Goal: Task Accomplishment & Management: Manage account settings

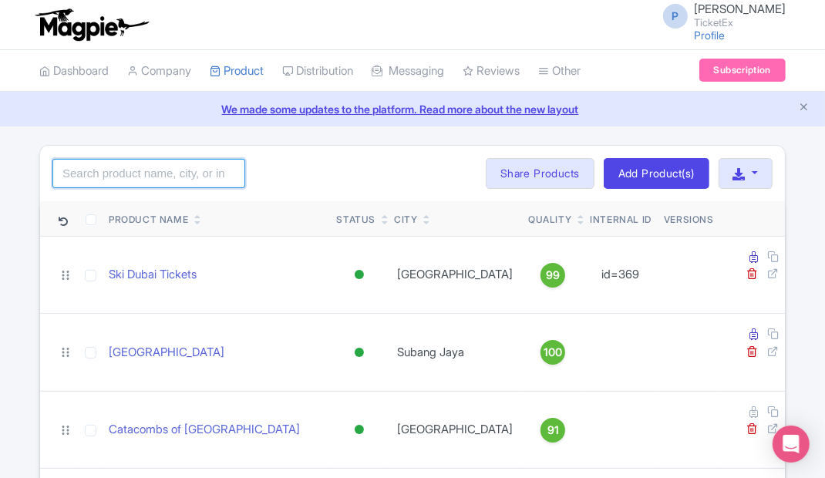
click at [99, 176] on input "search" at bounding box center [148, 173] width 193 height 29
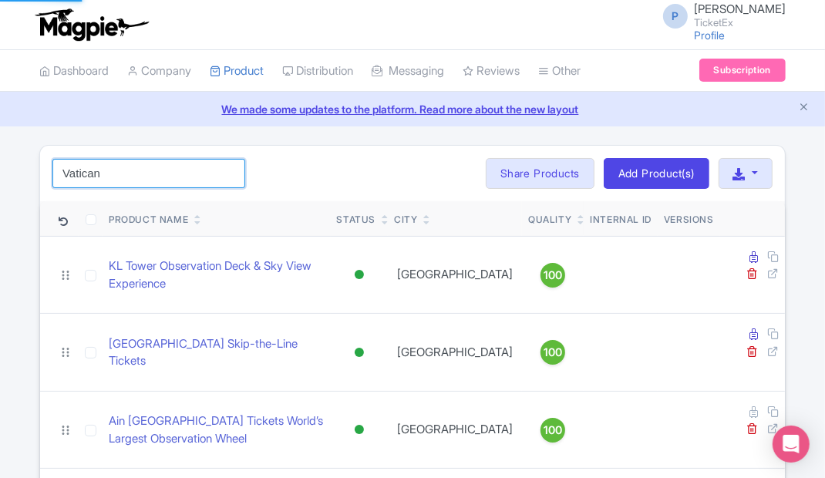
type input "Vatican"
click button "Search" at bounding box center [0, 0] width 0 height 0
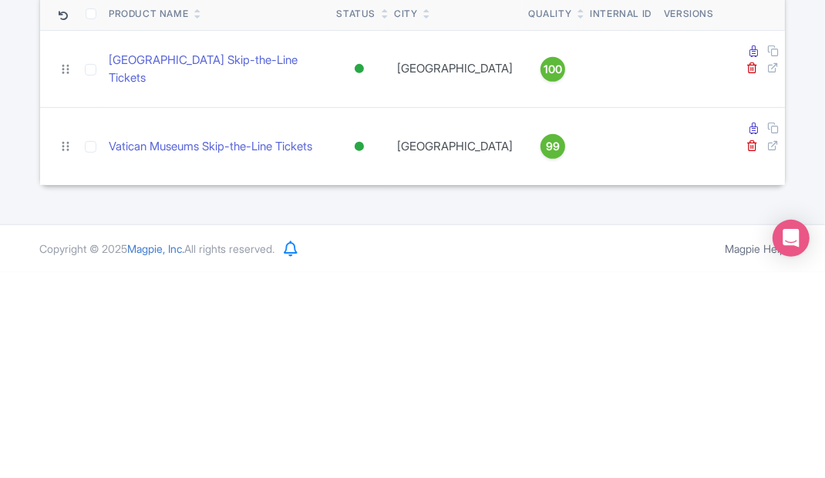
click at [749, 328] on icon at bounding box center [753, 334] width 8 height 12
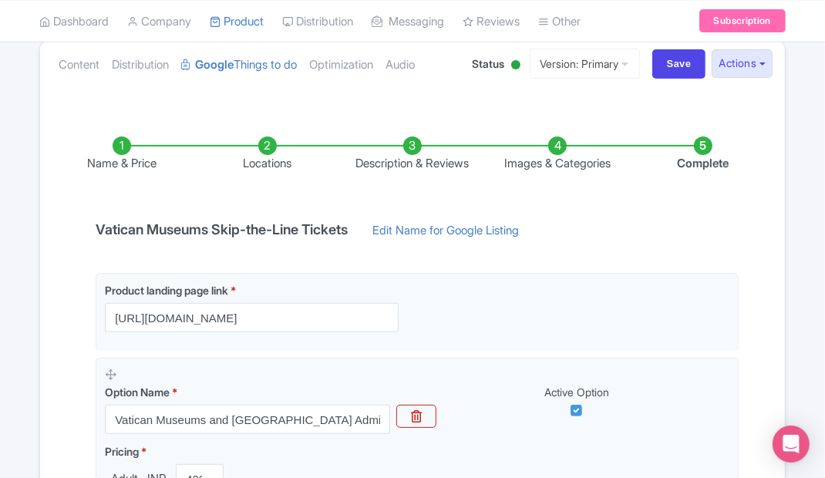
scroll to position [171, 0]
click at [270, 157] on li "Locations" at bounding box center [266, 155] width 145 height 36
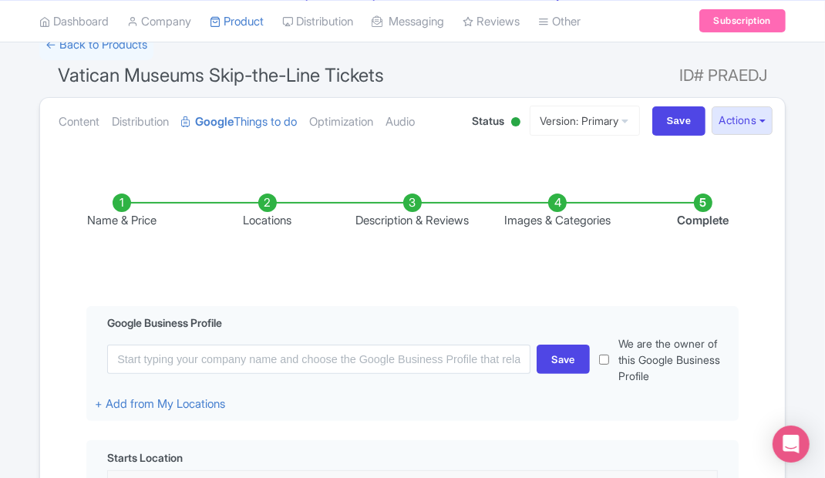
scroll to position [114, 0]
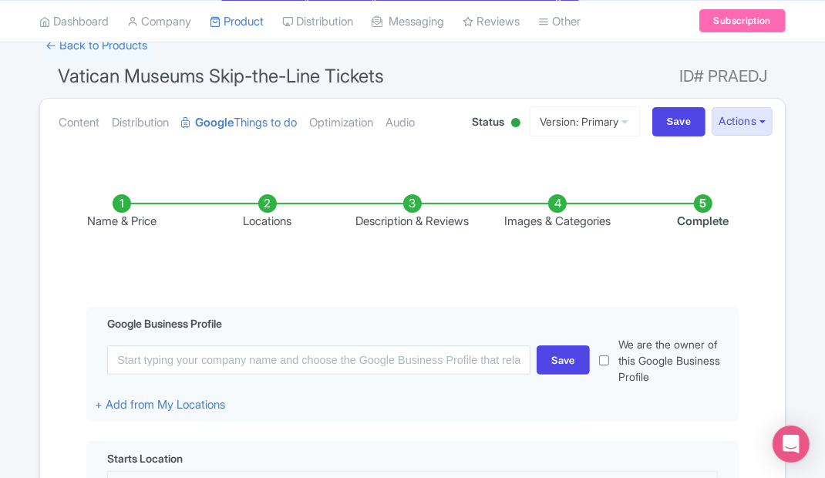
click at [119, 205] on li "Name & Price" at bounding box center [121, 212] width 145 height 36
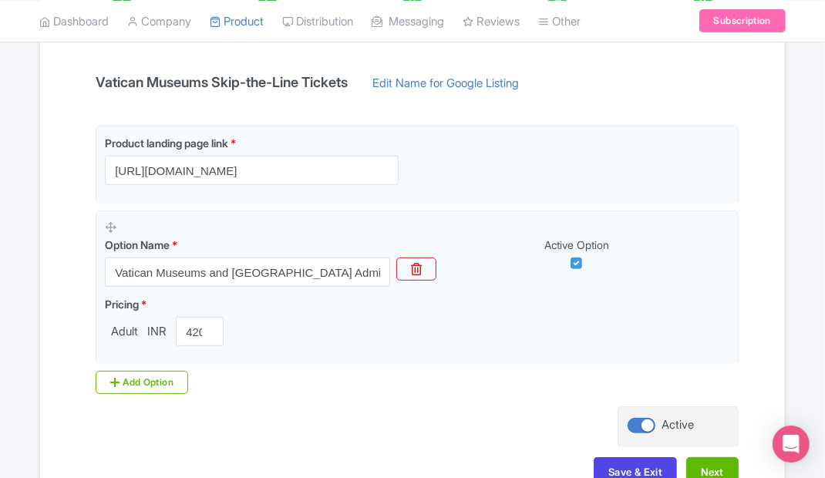
scroll to position [328, 0]
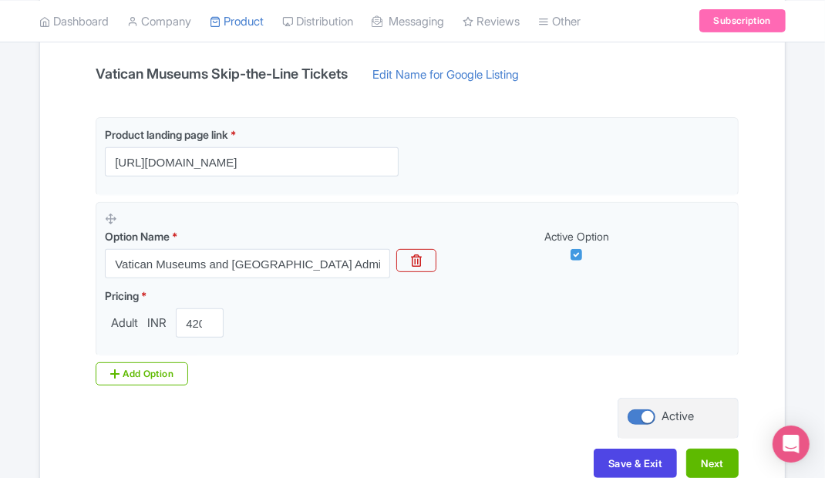
click at [136, 322] on span "Adult" at bounding box center [124, 324] width 39 height 18
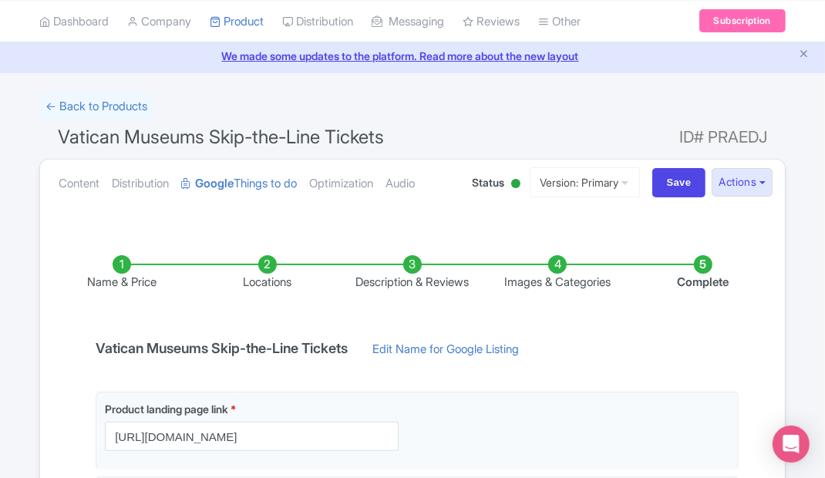
scroll to position [0, 0]
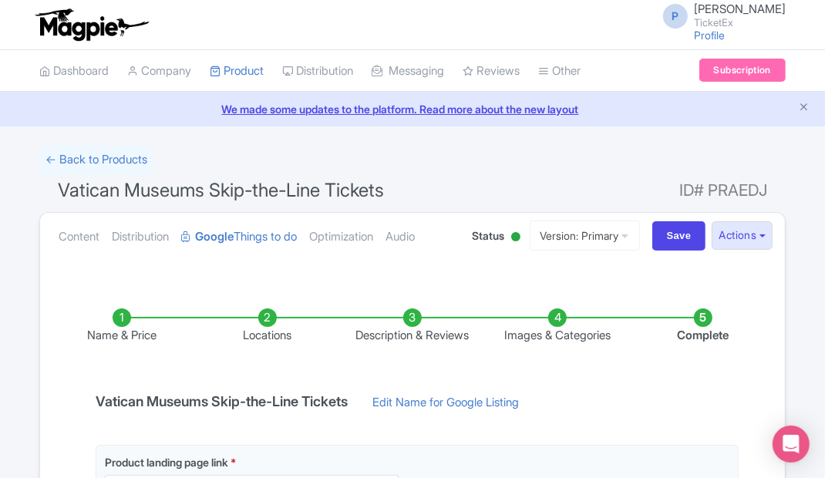
click at [52, 168] on link "← Back to Products" at bounding box center [96, 160] width 114 height 30
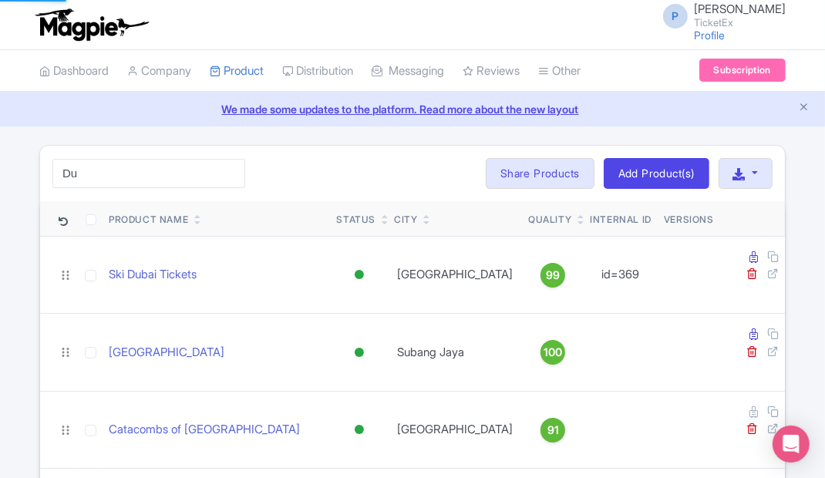
type input "D"
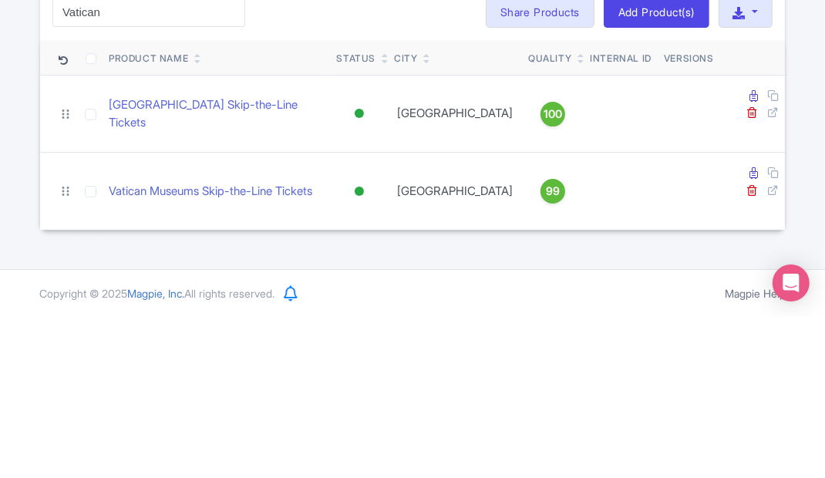
type input "Vatican"
click at [749, 258] on icon at bounding box center [753, 257] width 8 height 12
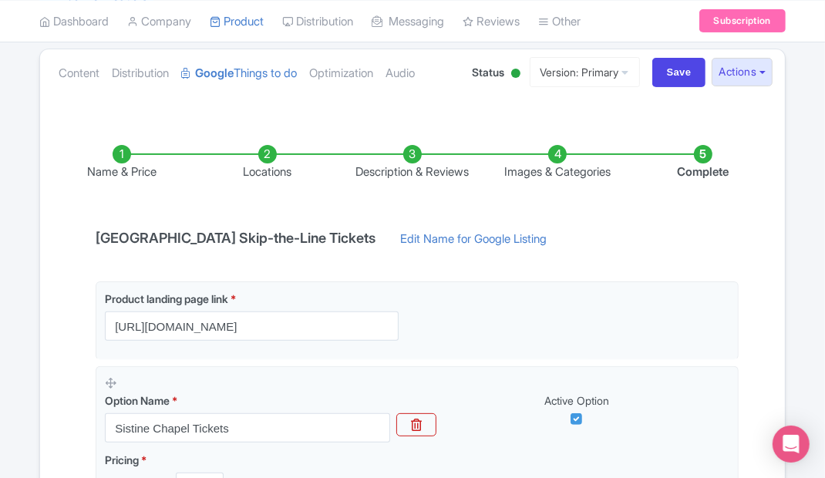
scroll to position [163, 0]
click at [56, 6] on link "Dashboard" at bounding box center [73, 21] width 69 height 42
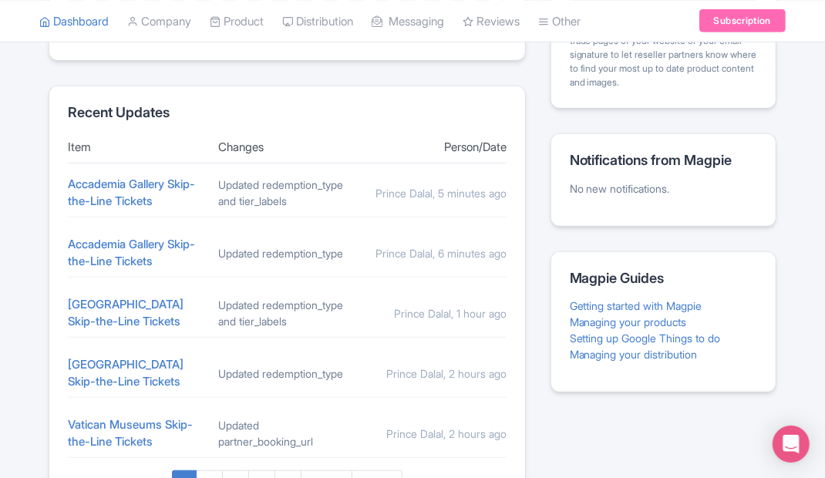
scroll to position [617, 0]
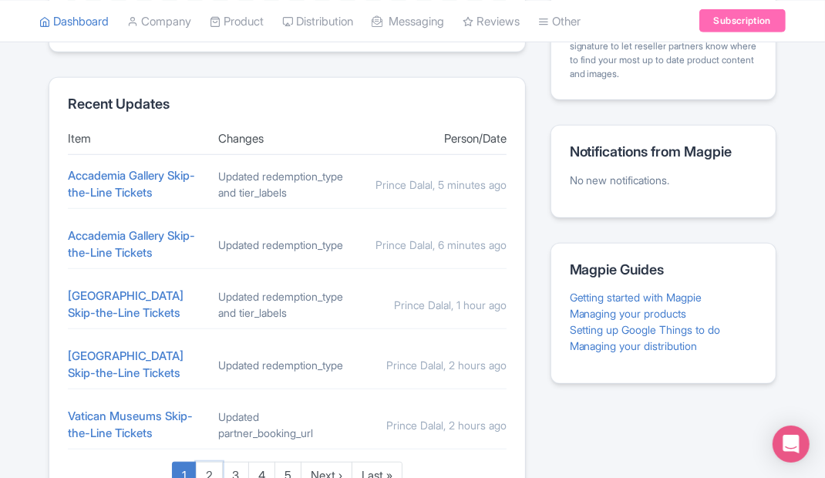
click at [204, 477] on link "2" at bounding box center [209, 476] width 27 height 29
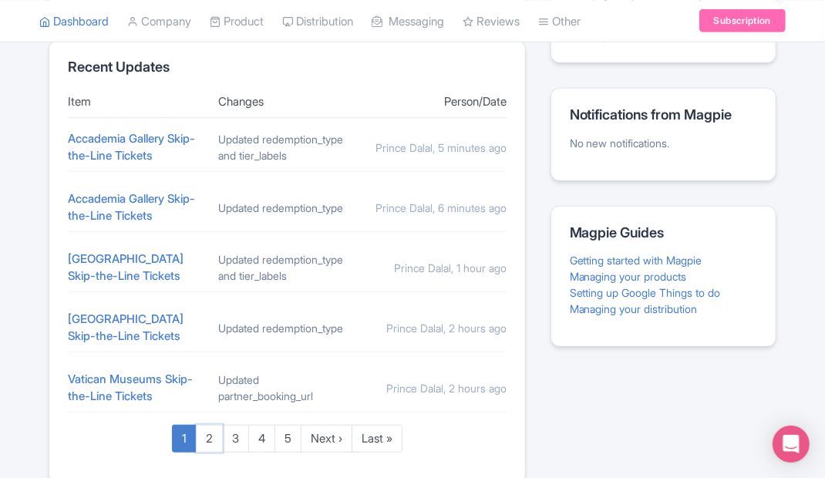
scroll to position [691, 0]
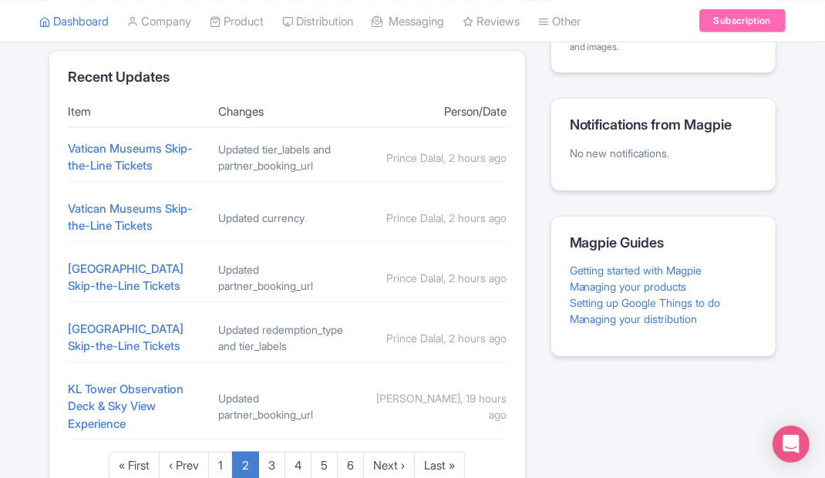
scroll to position [648, 0]
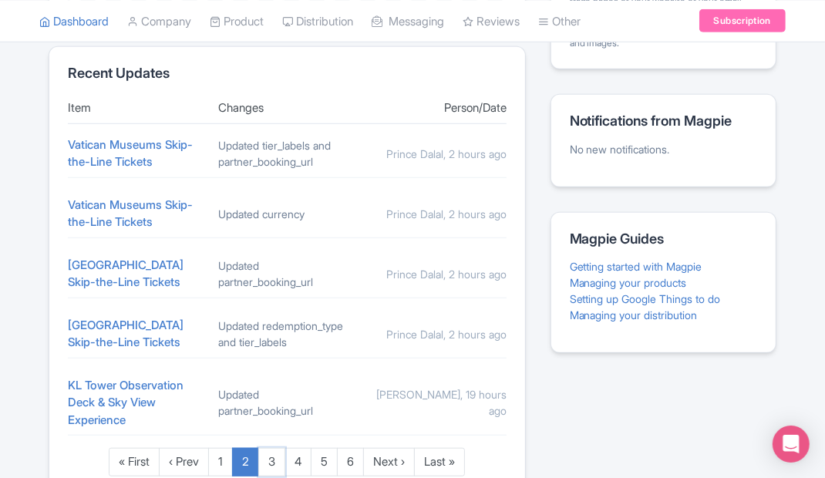
click at [275, 473] on link "3" at bounding box center [271, 462] width 27 height 29
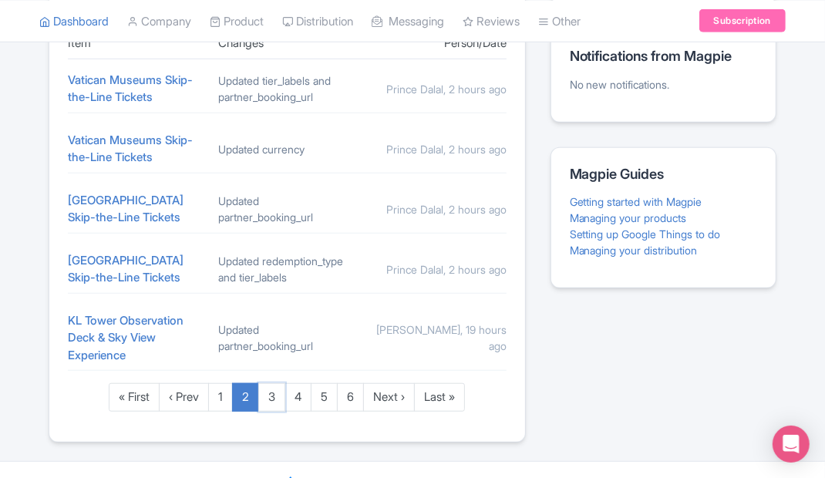
scroll to position [722, 0]
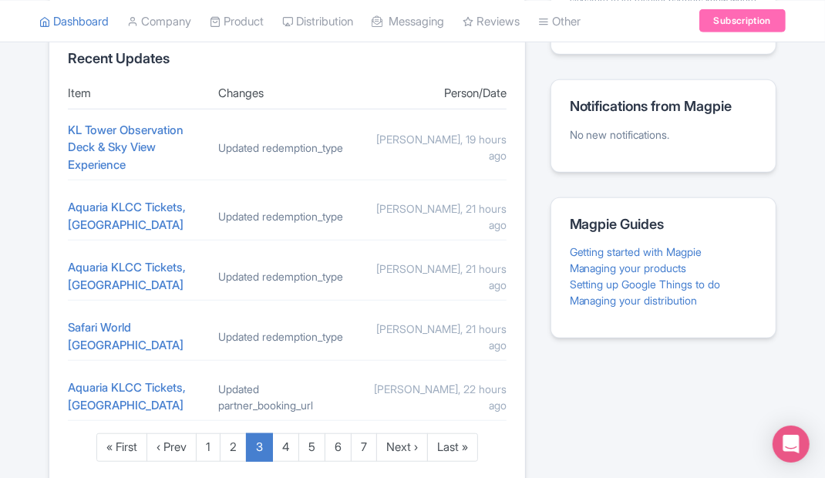
scroll to position [665, 0]
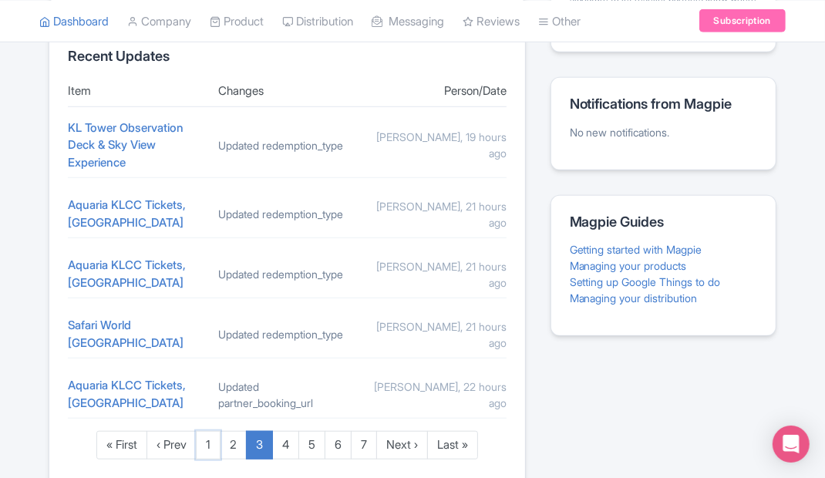
click at [206, 441] on link "1" at bounding box center [208, 445] width 25 height 29
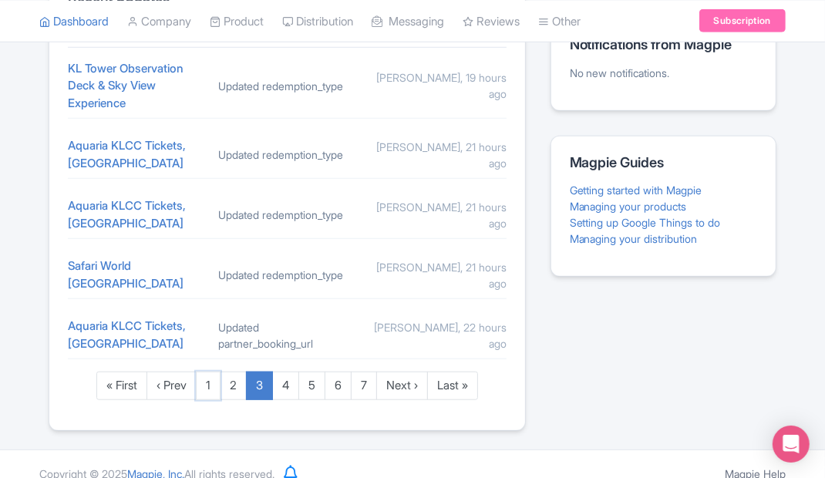
scroll to position [732, 0]
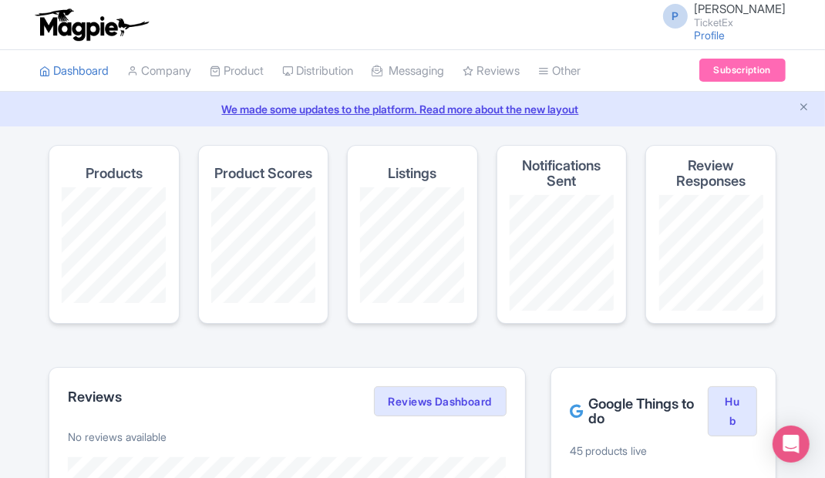
click at [349, 436] on p "No reviews available" at bounding box center [287, 437] width 439 height 16
